Goal: Submit feedback/report problem: Submit feedback/report problem

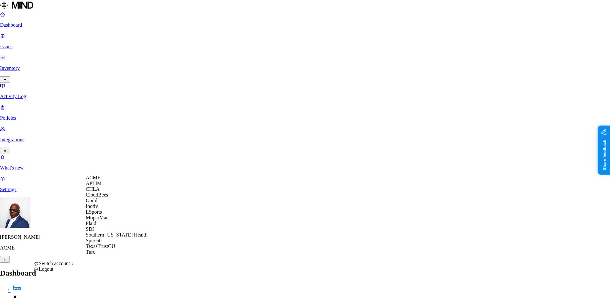
click at [108, 198] on span "CloudBees" at bounding box center [97, 194] width 22 height 5
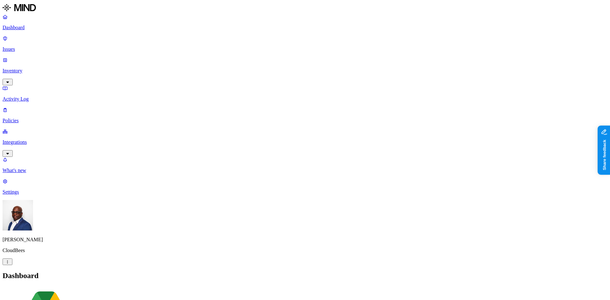
click at [24, 46] on p "Issues" at bounding box center [305, 49] width 605 height 6
click at [37, 289] on span "Exposure" at bounding box center [28, 291] width 18 height 5
click at [103, 289] on span "Insider threat" at bounding box center [90, 291] width 25 height 5
click at [67, 289] on span "Exfiltration" at bounding box center [57, 291] width 20 height 5
click at [37, 289] on span "Exposure" at bounding box center [28, 291] width 18 height 5
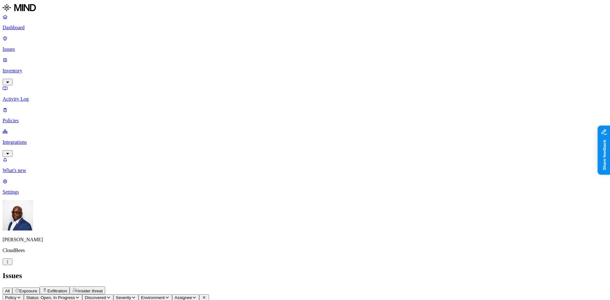
click at [22, 118] on p "Policies" at bounding box center [305, 121] width 605 height 6
click at [29, 300] on span "Environment" at bounding box center [17, 303] width 24 height 5
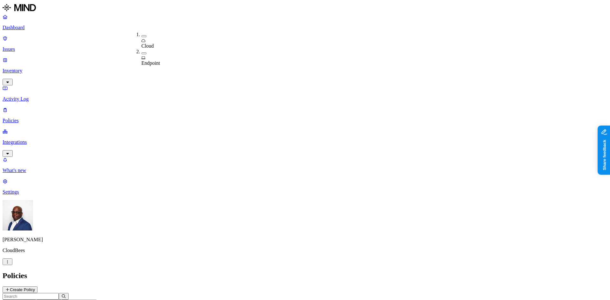
click at [162, 272] on h2 "Policies" at bounding box center [305, 276] width 605 height 9
click at [90, 300] on span "Risk category" at bounding box center [77, 303] width 26 height 5
click at [203, 55] on div "Insider threat" at bounding box center [203, 63] width 0 height 17
click at [123, 300] on icon "button" at bounding box center [120, 303] width 5 height 4
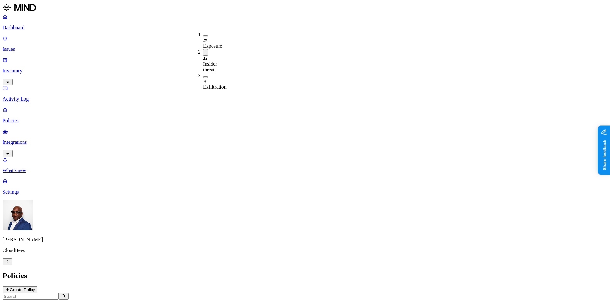
click at [203, 35] on button "button" at bounding box center [205, 36] width 5 height 2
click at [203, 77] on button "button" at bounding box center [205, 78] width 5 height 2
click at [292, 272] on h2 "Policies" at bounding box center [305, 276] width 605 height 9
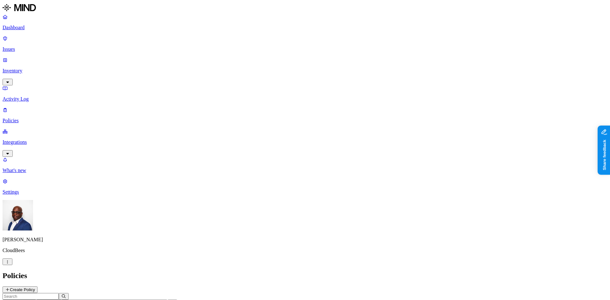
click at [25, 28] on p "Dashboard" at bounding box center [305, 28] width 605 height 6
click at [24, 118] on p "Policies" at bounding box center [305, 121] width 605 height 6
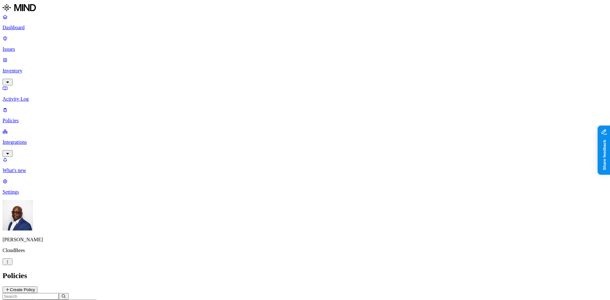
drag, startPoint x: 200, startPoint y: 34, endPoint x: 241, endPoint y: 45, distance: 42.0
drag, startPoint x: 241, startPoint y: 35, endPoint x: 231, endPoint y: 34, distance: 9.6
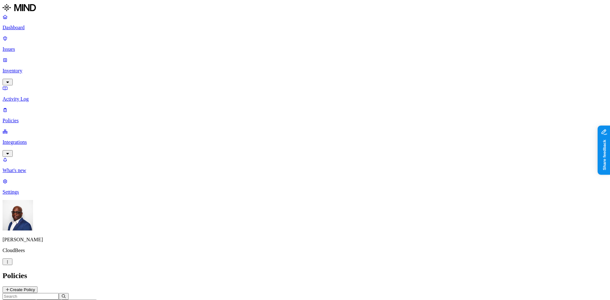
drag, startPoint x: 120, startPoint y: 280, endPoint x: 124, endPoint y: 280, distance: 3.6
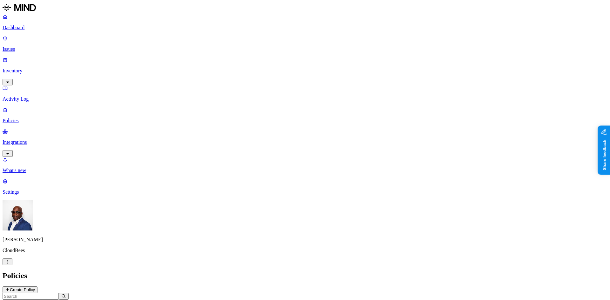
click at [23, 46] on p "Issues" at bounding box center [305, 49] width 605 height 6
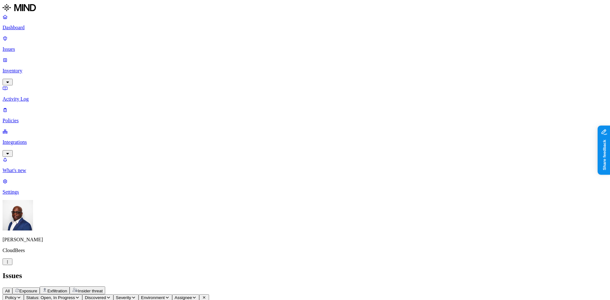
click at [103, 289] on span "Insider threat" at bounding box center [90, 291] width 25 height 5
click at [37, 289] on span "Exposure" at bounding box center [28, 291] width 18 height 5
click at [32, 26] on p "Dashboard" at bounding box center [305, 28] width 605 height 6
click at [32, 96] on p "Activity Log" at bounding box center [305, 99] width 605 height 6
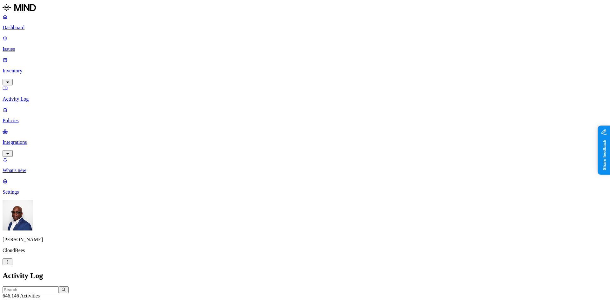
click at [27, 28] on p "Dashboard" at bounding box center [305, 28] width 605 height 6
click at [36, 139] on p "Integrations" at bounding box center [305, 142] width 605 height 6
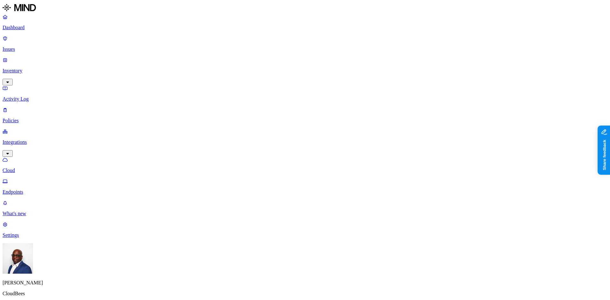
click at [27, 26] on p "Dashboard" at bounding box center [305, 28] width 605 height 6
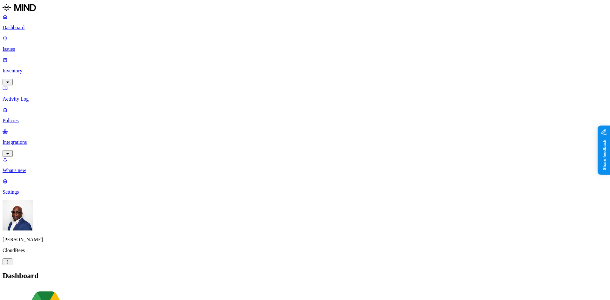
drag, startPoint x: 204, startPoint y: 192, endPoint x: 259, endPoint y: 189, distance: 55.1
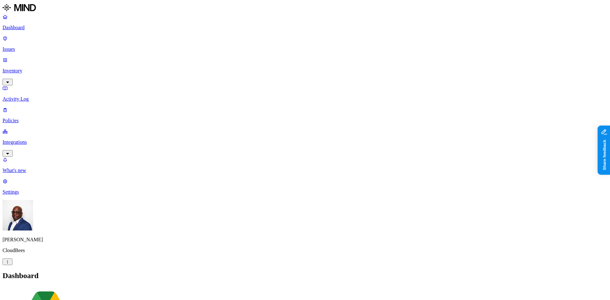
scroll to position [95, 0]
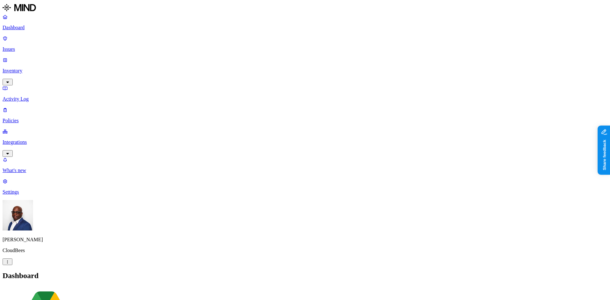
click at [36, 46] on p "Issues" at bounding box center [305, 49] width 605 height 6
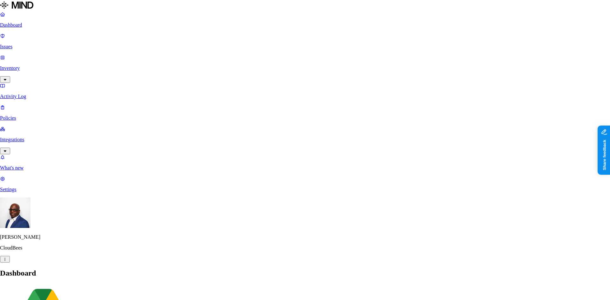
type textarea "phone number not ssn"
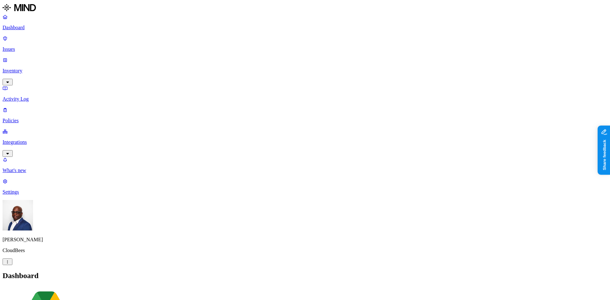
drag, startPoint x: 503, startPoint y: 54, endPoint x: 528, endPoint y: 57, distance: 25.0
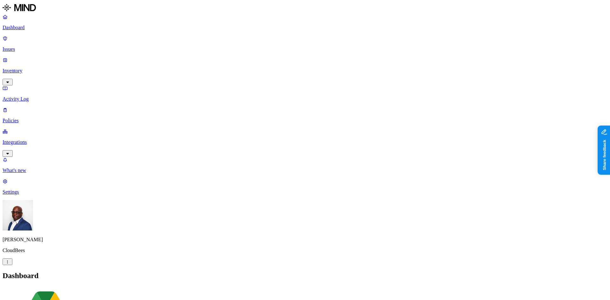
drag, startPoint x: 502, startPoint y: 115, endPoint x: 521, endPoint y: 118, distance: 18.7
